Goal: Transaction & Acquisition: Book appointment/travel/reservation

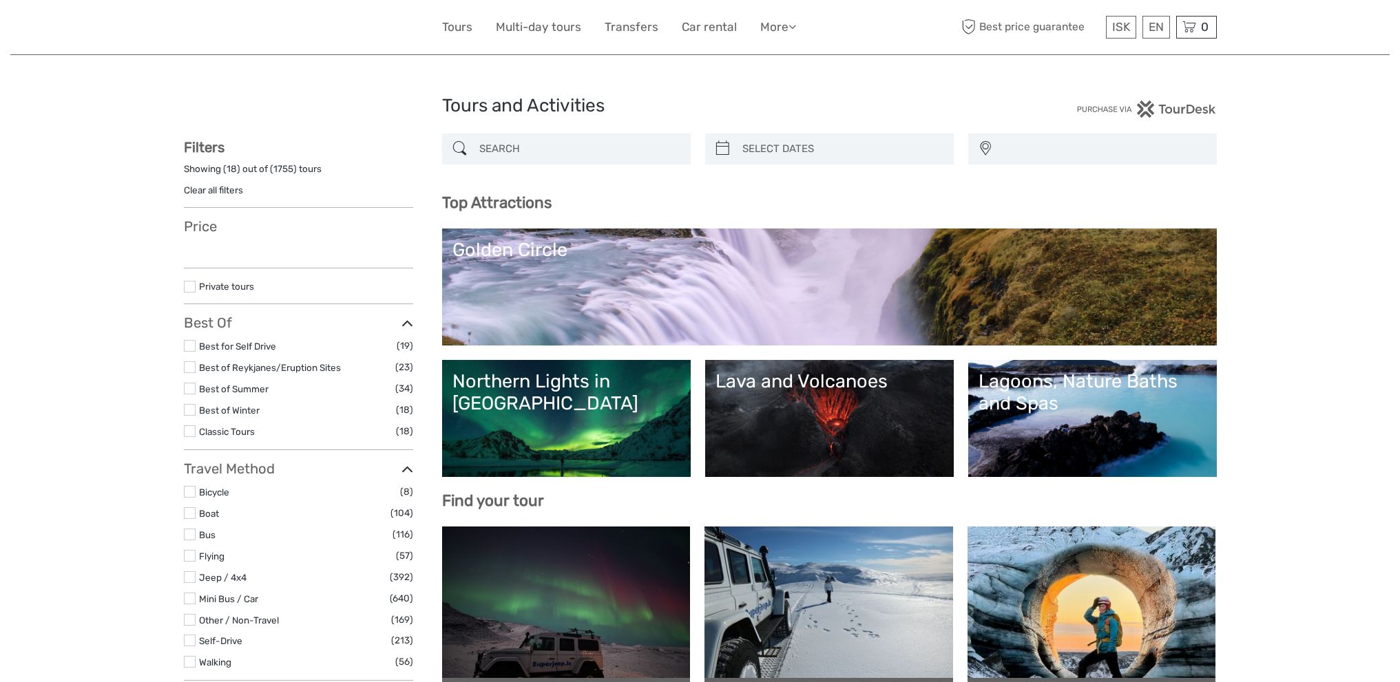
select select
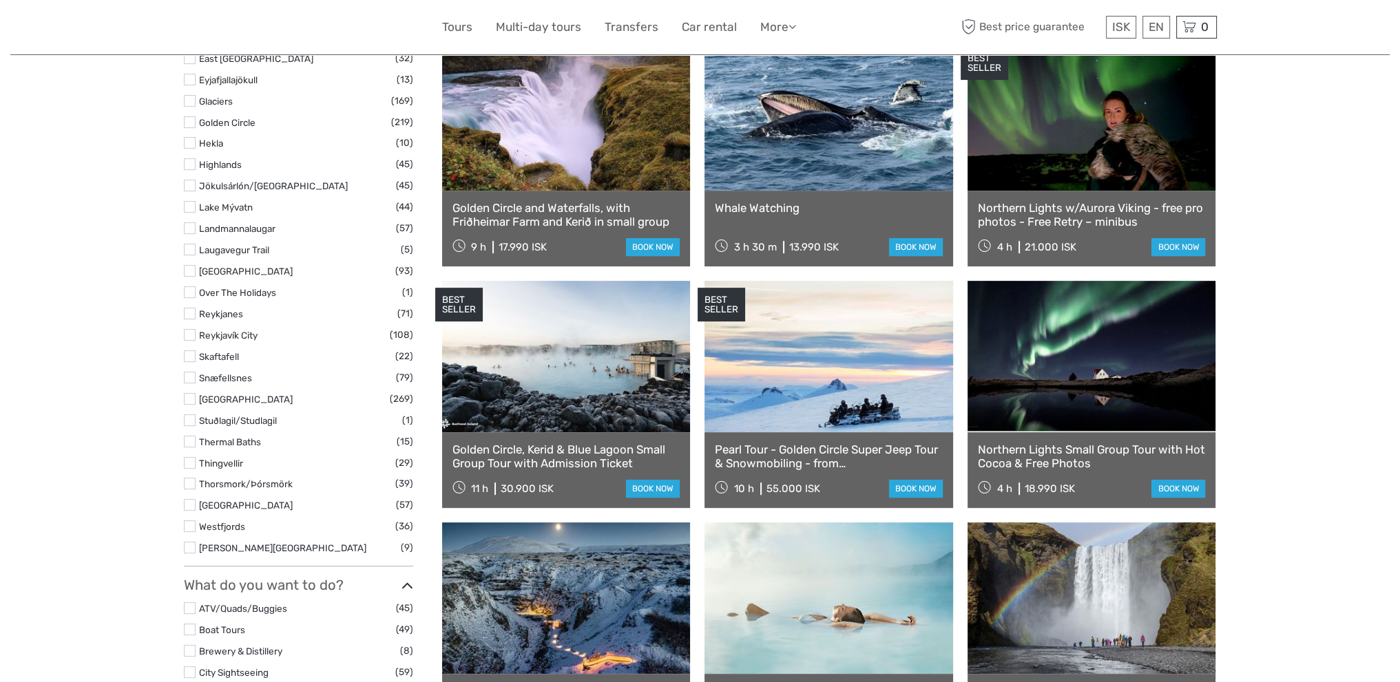
scroll to position [757, 0]
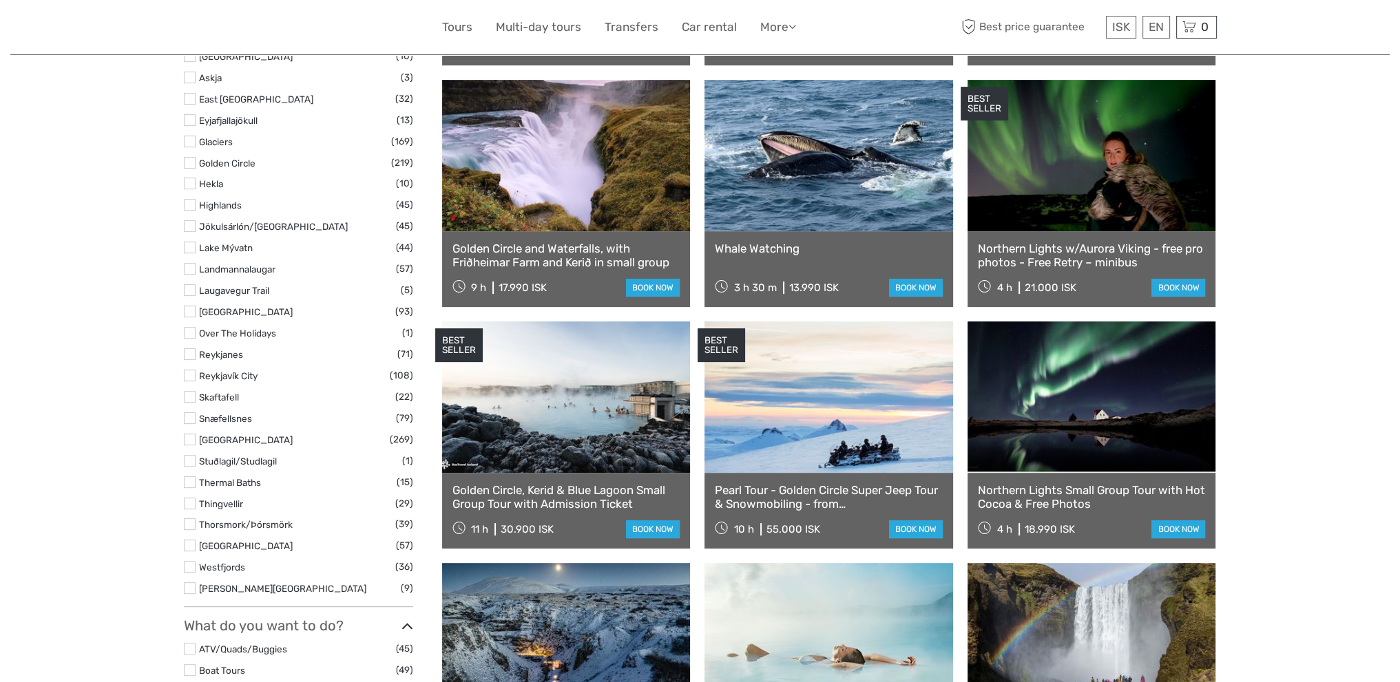
click at [238, 158] on link "Golden Circle" at bounding box center [227, 163] width 56 height 11
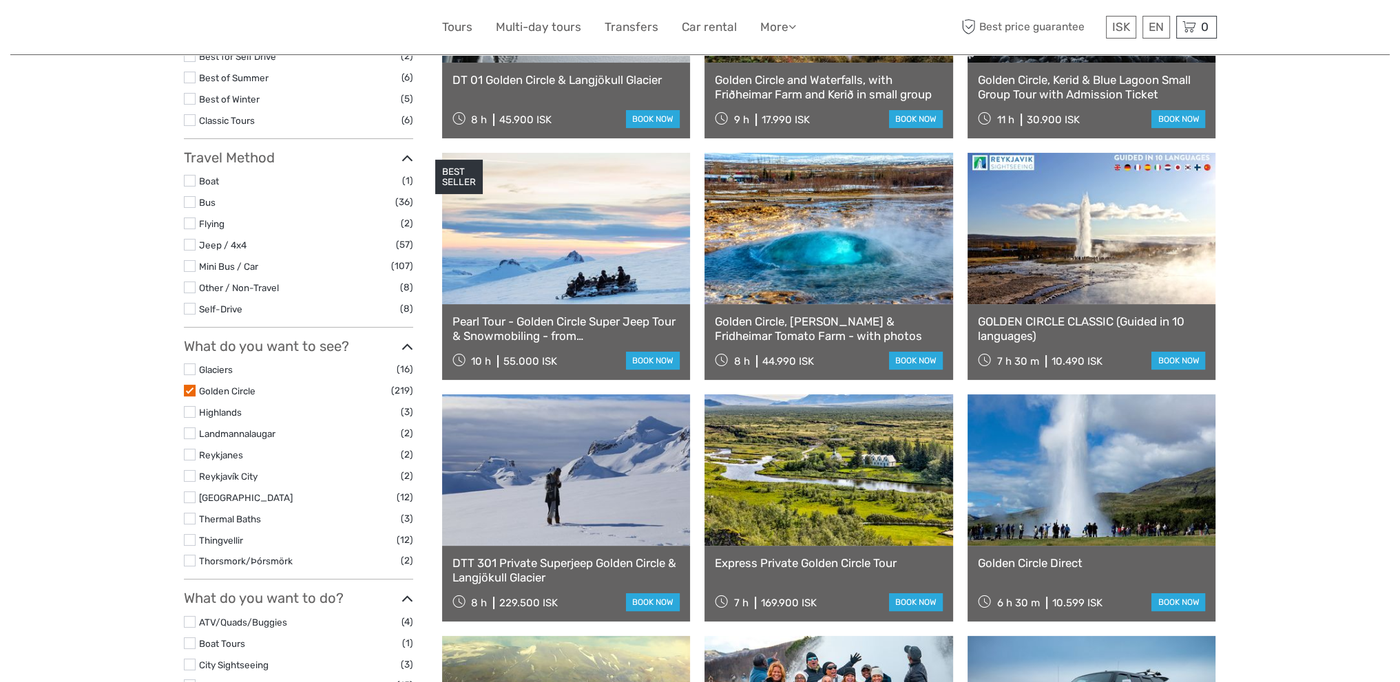
scroll to position [344, 0]
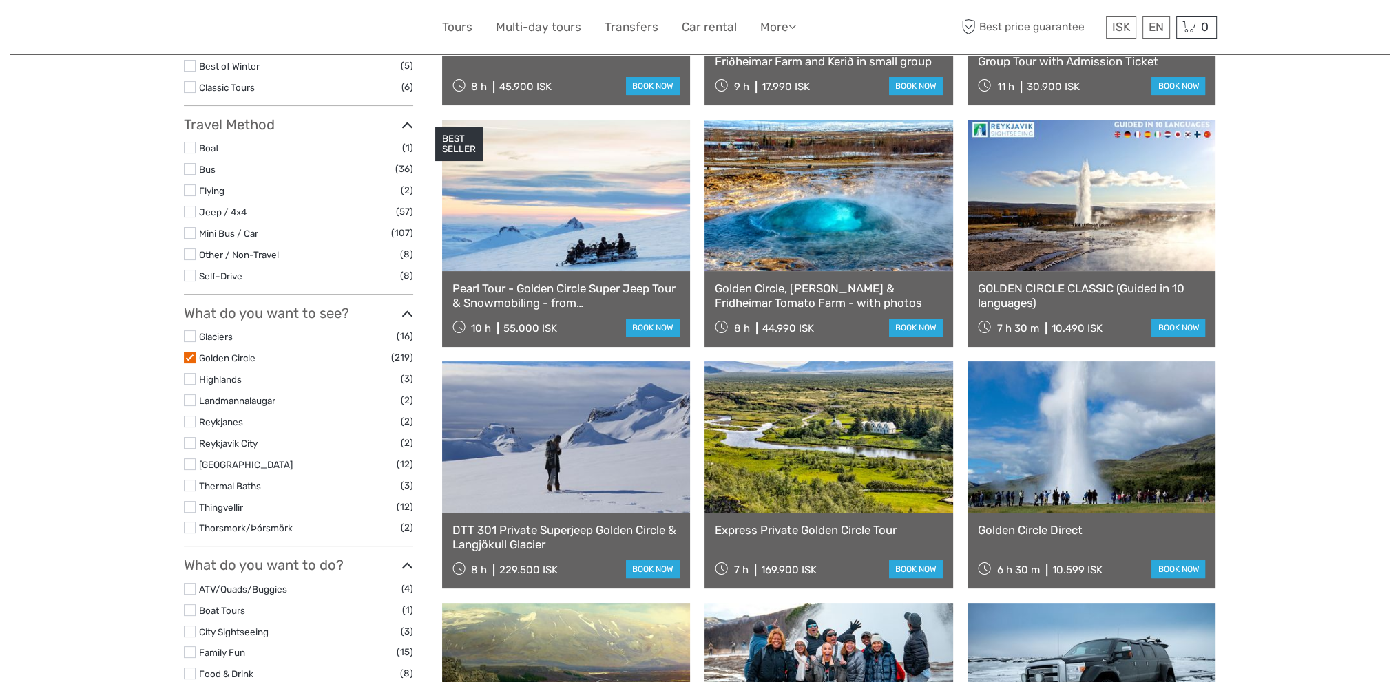
click at [1077, 451] on link at bounding box center [1092, 437] width 249 height 151
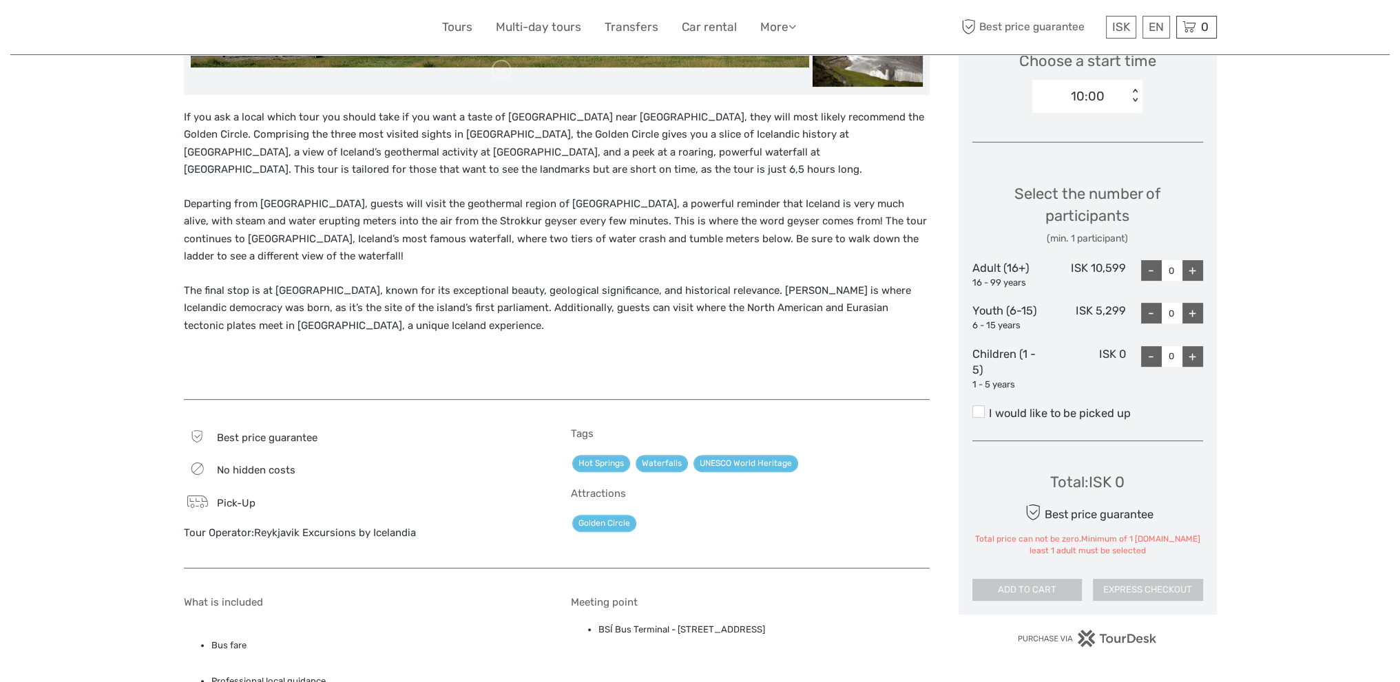
scroll to position [482, 0]
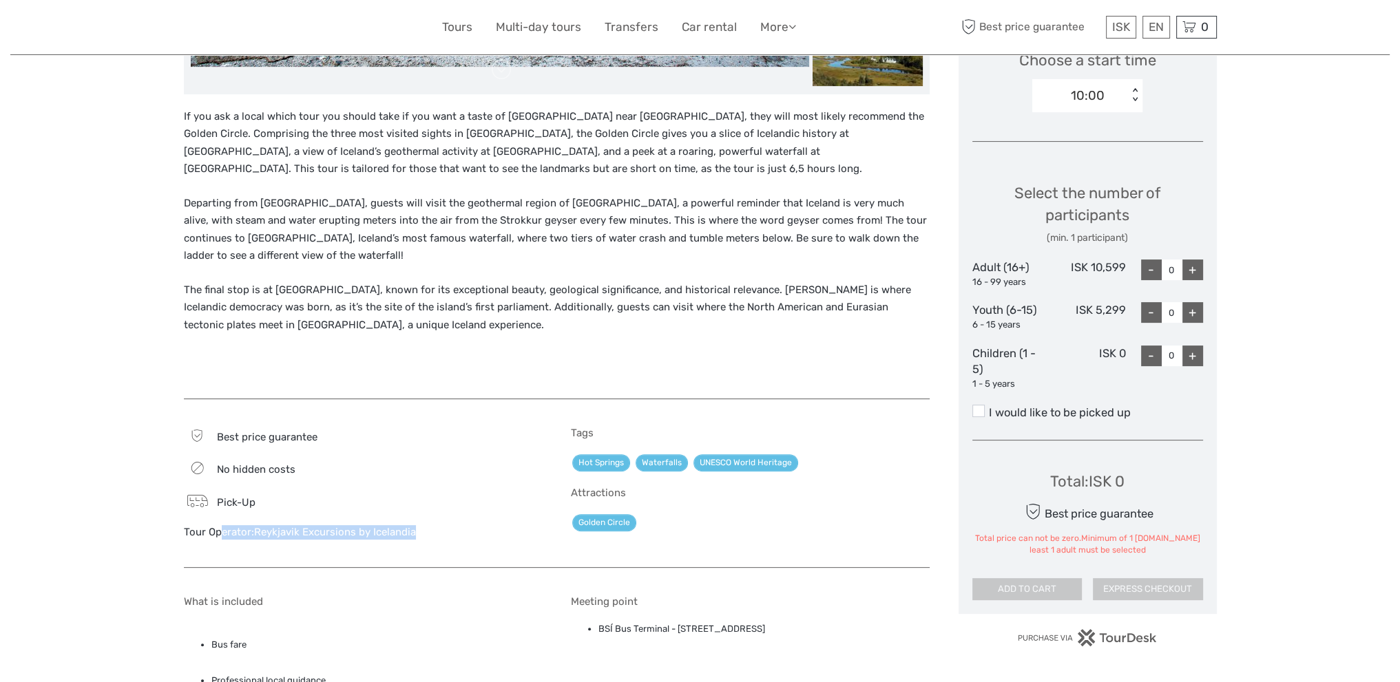
drag, startPoint x: 165, startPoint y: 518, endPoint x: 422, endPoint y: 525, distance: 257.0
click at [422, 525] on div "Region / Starts from: Capital Region Travel method: Bus Category: Golden Circle…" at bounding box center [699, 469] width 1379 height 1903
copy div "Tour Operator: Reykjavik Excursions by Icelandia"
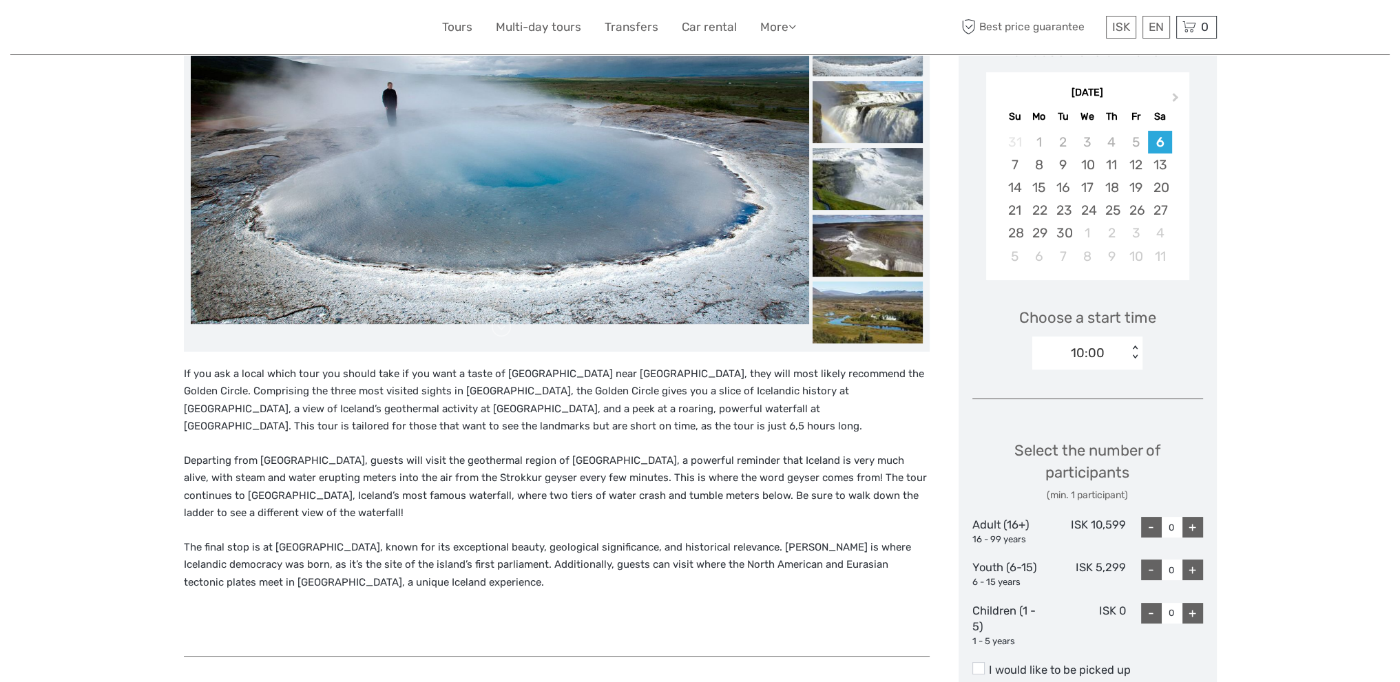
scroll to position [0, 0]
